Goal: Find contact information: Find contact information

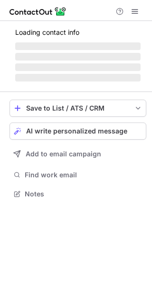
scroll to position [184, 152]
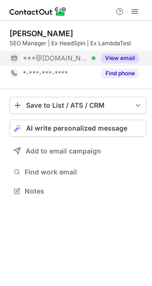
click at [122, 54] on button "View email" at bounding box center [120, 58] width 38 height 10
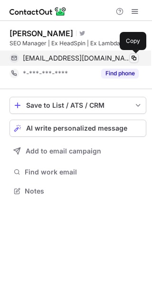
click at [133, 58] on span at bounding box center [134, 58] width 8 height 8
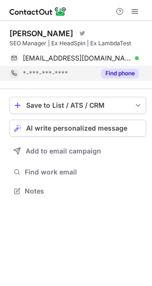
click at [127, 74] on button "Find phone" at bounding box center [120, 74] width 38 height 10
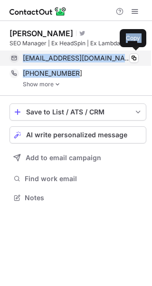
drag, startPoint x: 68, startPoint y: 70, endPoint x: 21, endPoint y: 59, distance: 47.5
click at [21, 59] on div "[PERSON_NAME] Visit Twitter profile SEO Manager | Ex HeadSpin | Ex LambdaTest […" at bounding box center [78, 58] width 137 height 59
copy div "[EMAIL_ADDRESS][DOMAIN_NAME] Verified Copy [PHONE_NUMBER]"
